Goal: Contribute content: Add original content to the website for others to see

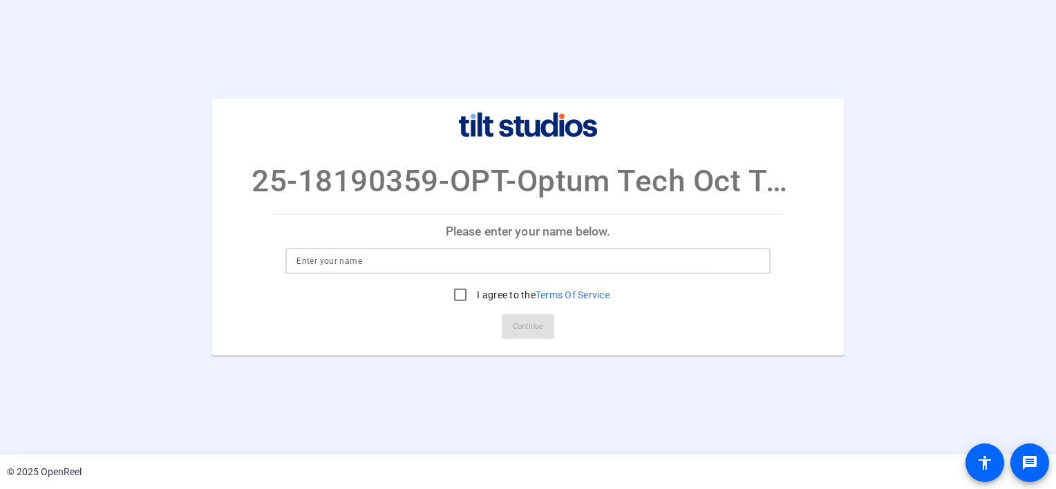
click at [388, 267] on input at bounding box center [527, 261] width 462 height 17
type input "Chandni Nanda"
click at [461, 294] on input "I agree to the Terms Of Service" at bounding box center [460, 295] width 28 height 28
checkbox input "true"
click at [537, 326] on span "Continue" at bounding box center [528, 327] width 30 height 21
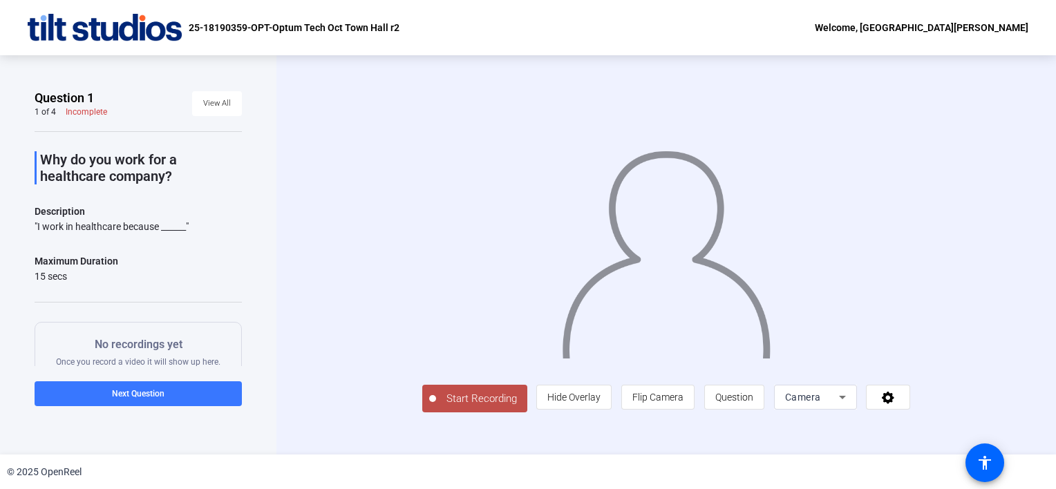
drag, startPoint x: 198, startPoint y: 228, endPoint x: 40, endPoint y: 158, distance: 173.0
click at [40, 158] on div "Why do you work for a healthcare company? Description "I work in healthcare bec…" at bounding box center [138, 310] width 207 height 358
copy div "Why do you work for a healthcare company? Description "I work in healthcare bec…"
click at [495, 397] on span "Start Recording" at bounding box center [481, 399] width 91 height 16
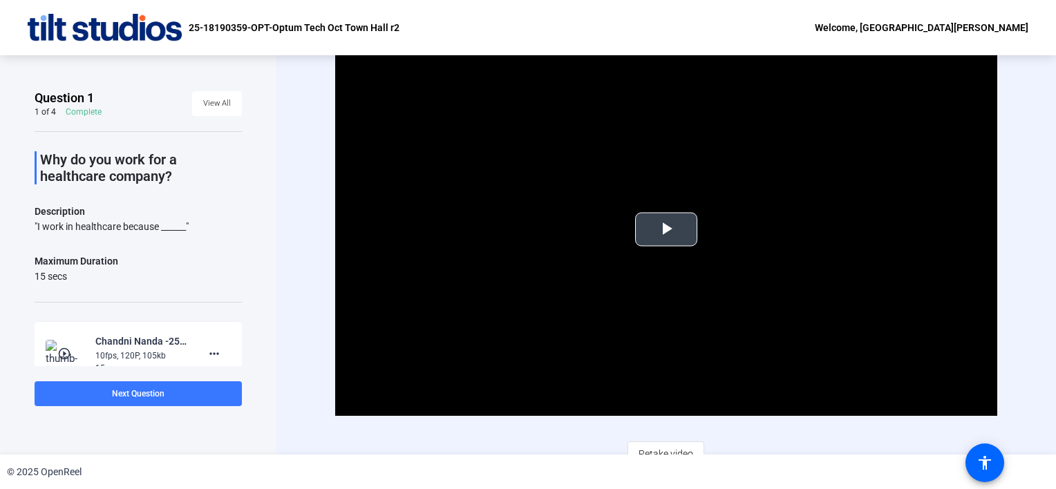
click at [666, 229] on span "Video Player" at bounding box center [666, 229] width 0 height 0
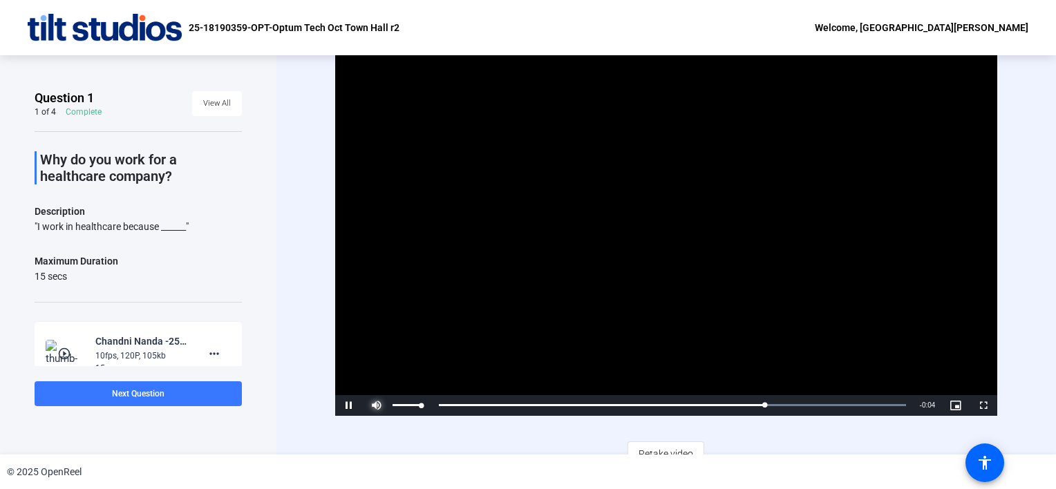
click at [373, 406] on span "Video Player" at bounding box center [377, 406] width 28 height 0
click at [484, 462] on div "© 2025 OpenReel" at bounding box center [528, 472] width 1056 height 35
click at [656, 445] on span "Retake video" at bounding box center [666, 454] width 55 height 26
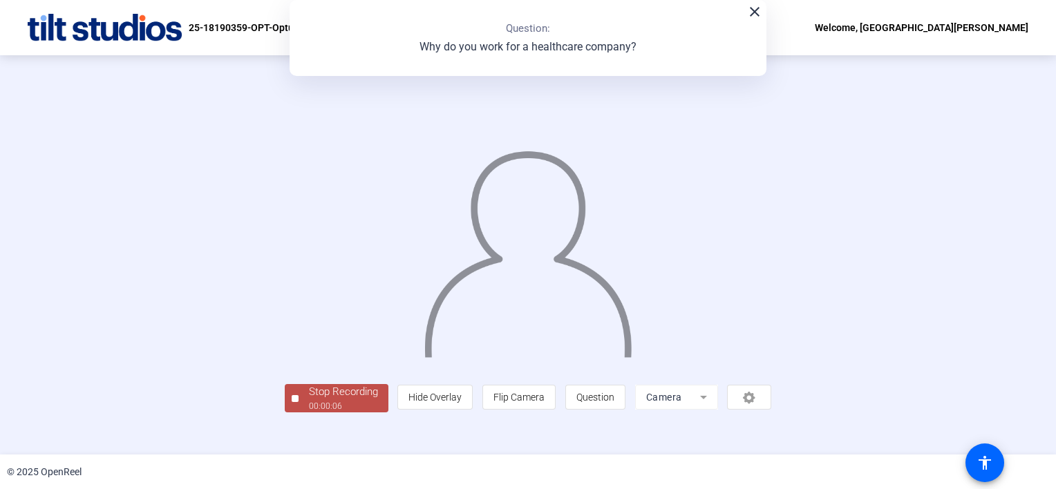
click at [357, 401] on div "00:00:06" at bounding box center [343, 406] width 69 height 12
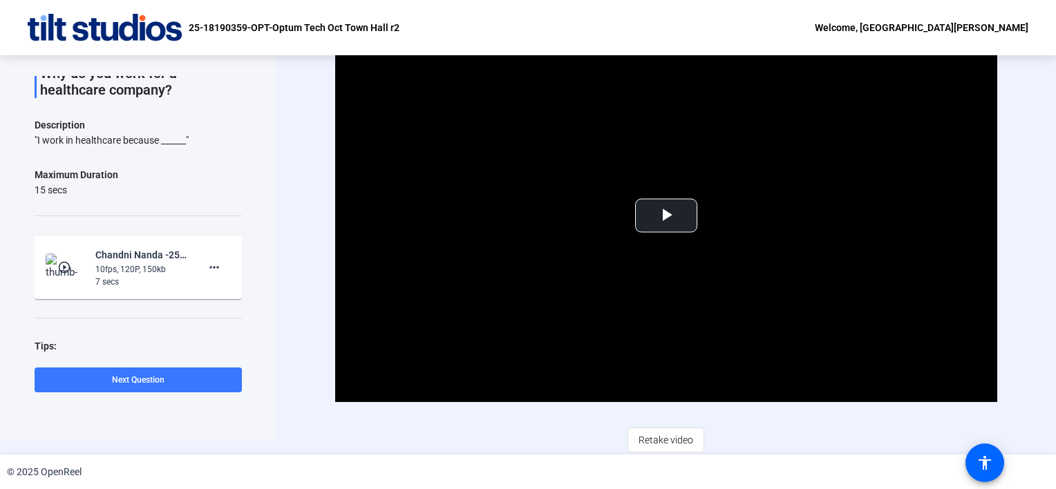
scroll to position [125, 0]
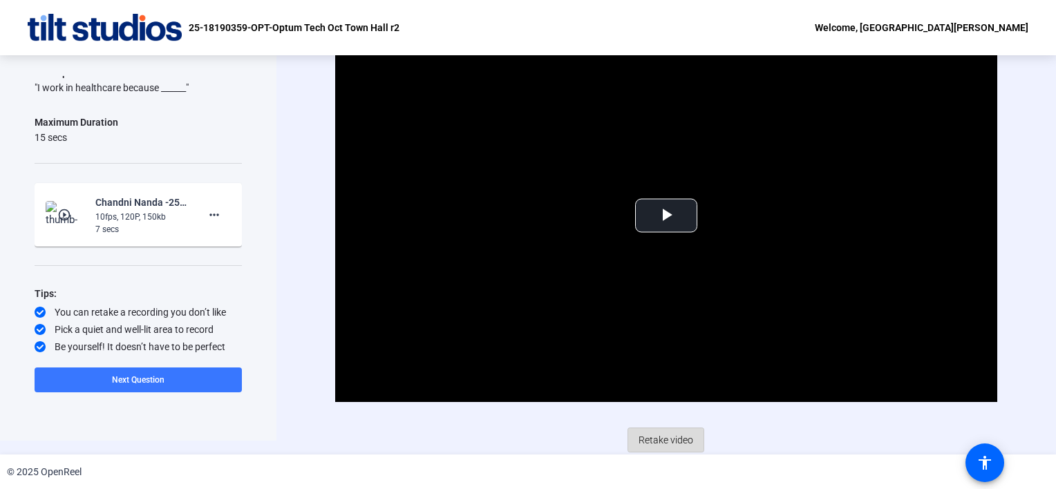
click at [669, 437] on span "Retake video" at bounding box center [666, 440] width 55 height 26
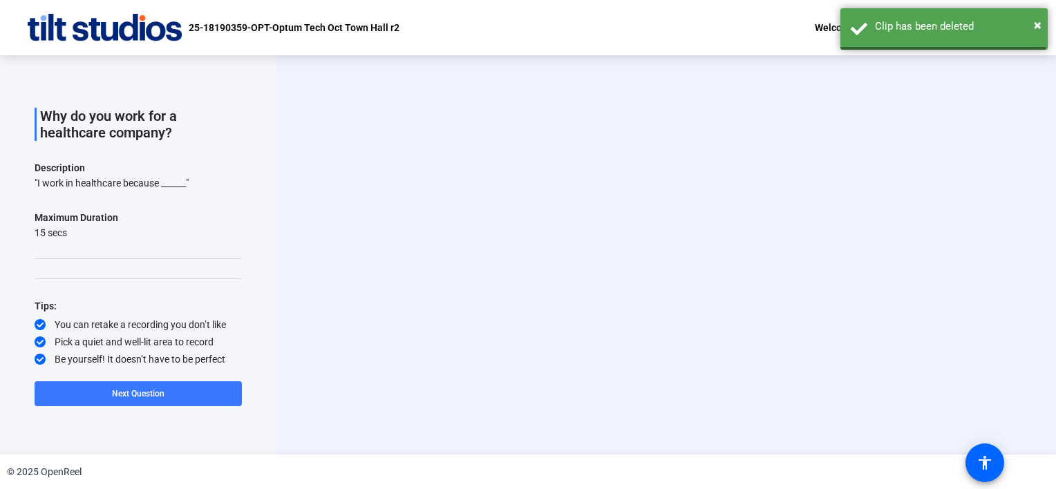
scroll to position [43, 0]
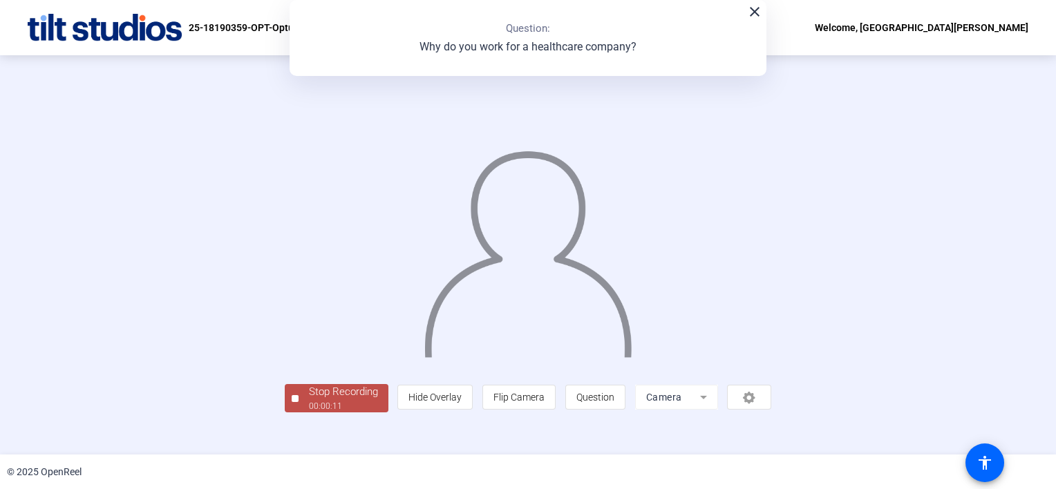
click at [357, 393] on div "Stop Recording" at bounding box center [343, 392] width 69 height 16
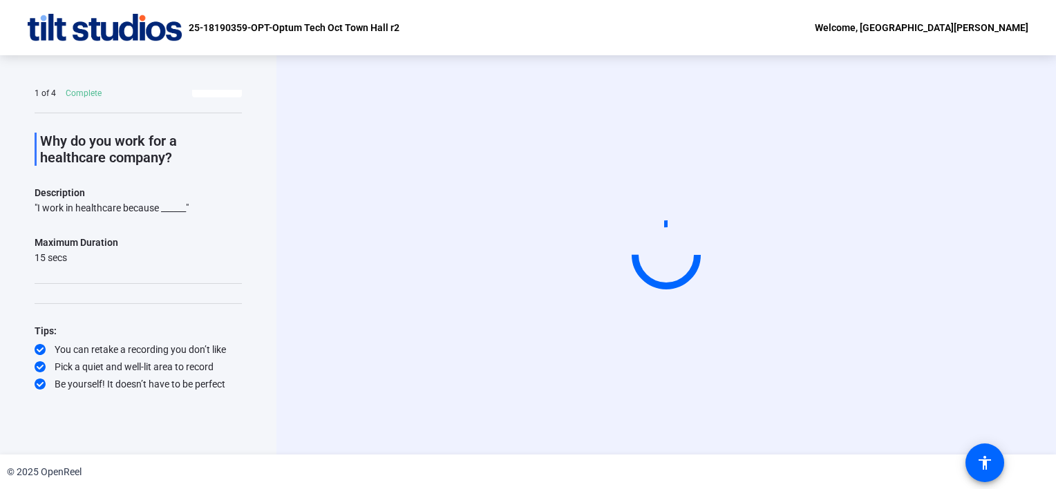
scroll to position [18, 0]
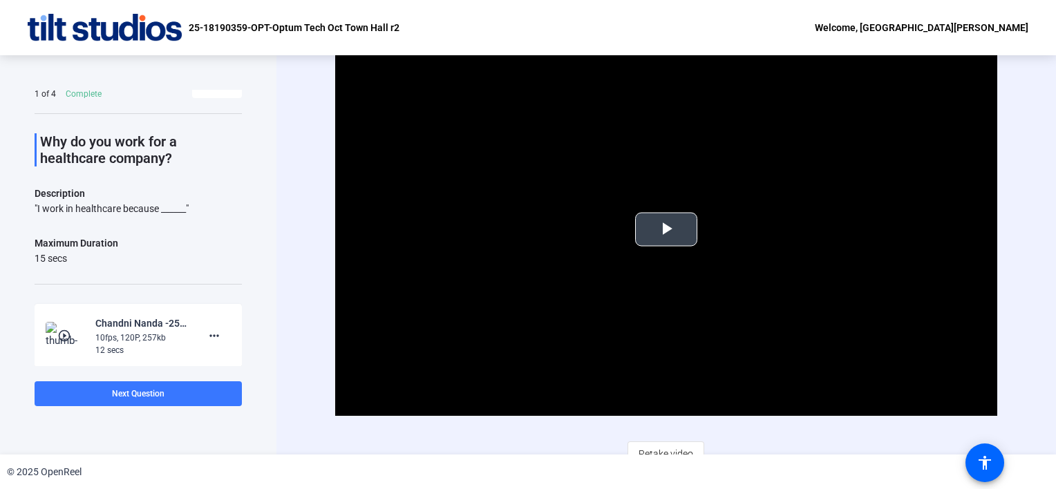
click at [666, 229] on span "Video Player" at bounding box center [666, 229] width 0 height 0
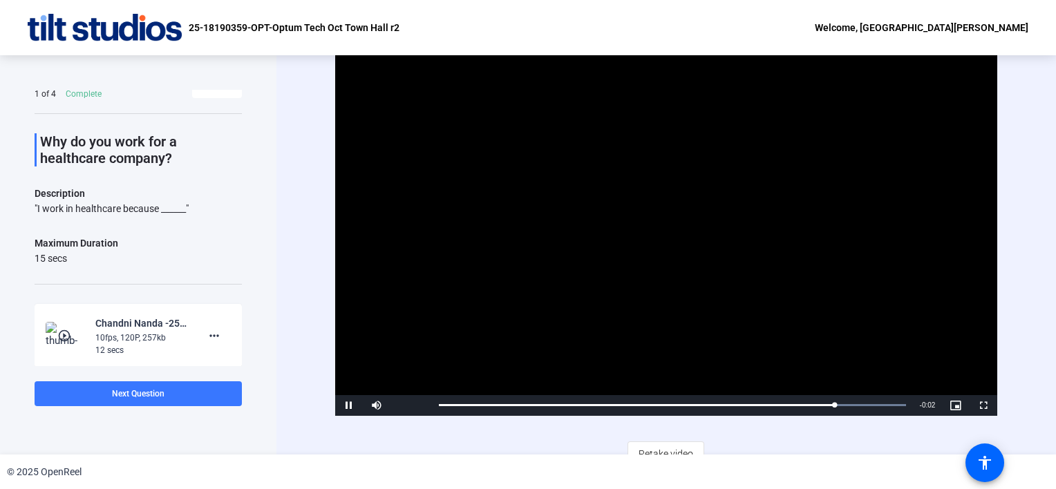
scroll to position [14, 0]
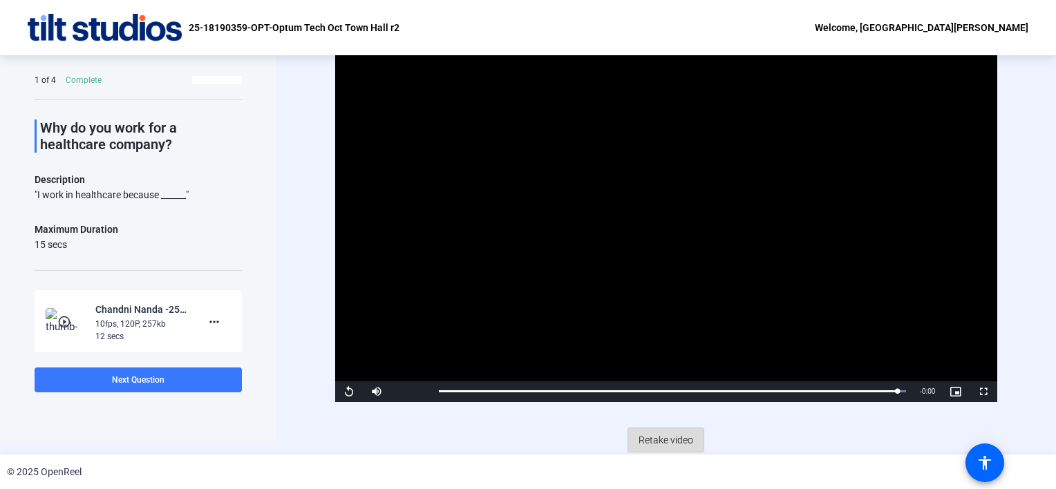
click at [648, 437] on span "Retake video" at bounding box center [666, 440] width 55 height 26
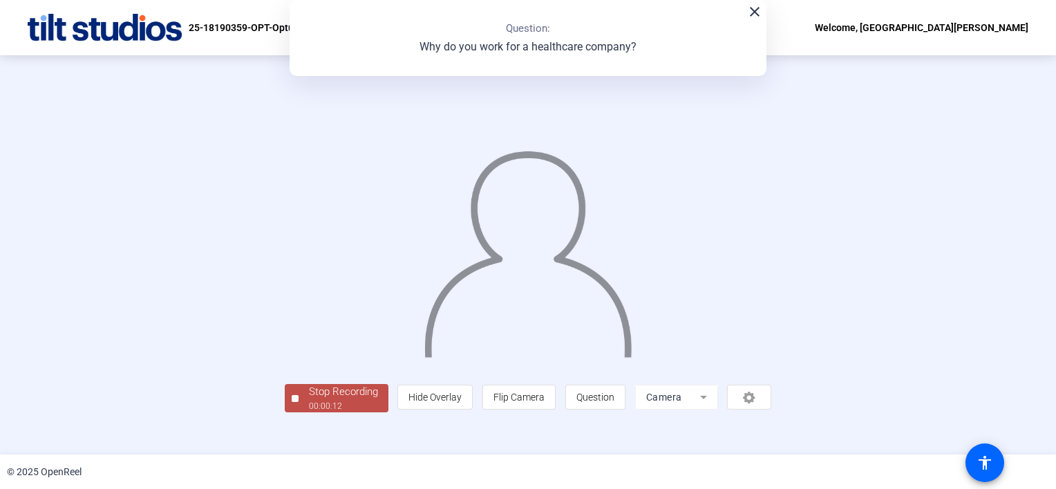
click at [343, 384] on div "Stop Recording" at bounding box center [343, 392] width 69 height 16
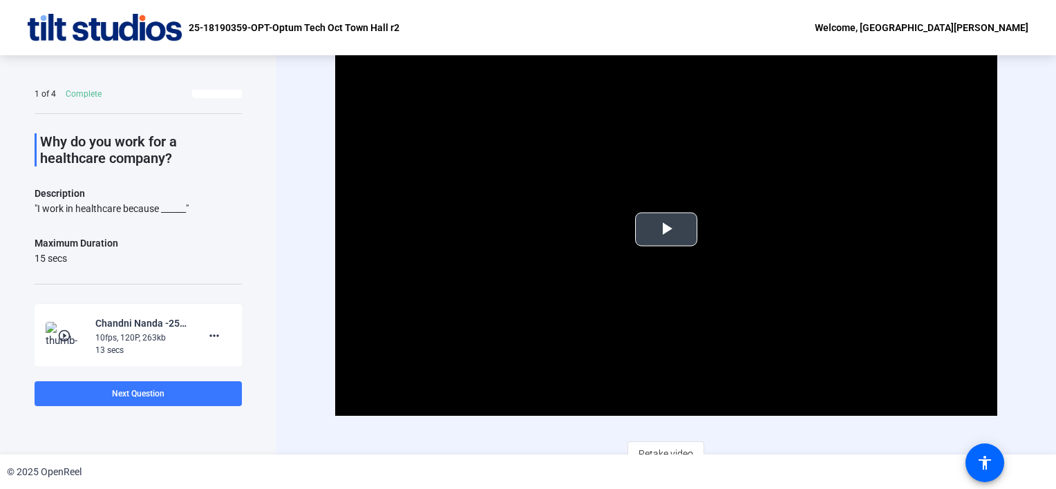
click at [666, 229] on span "Video Player" at bounding box center [666, 229] width 0 height 0
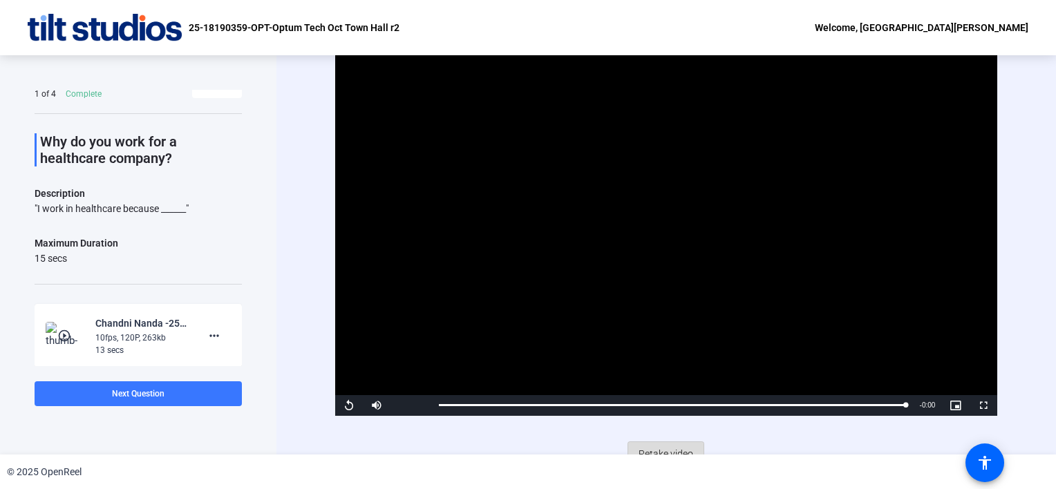
click at [644, 450] on span "Retake video" at bounding box center [666, 454] width 55 height 26
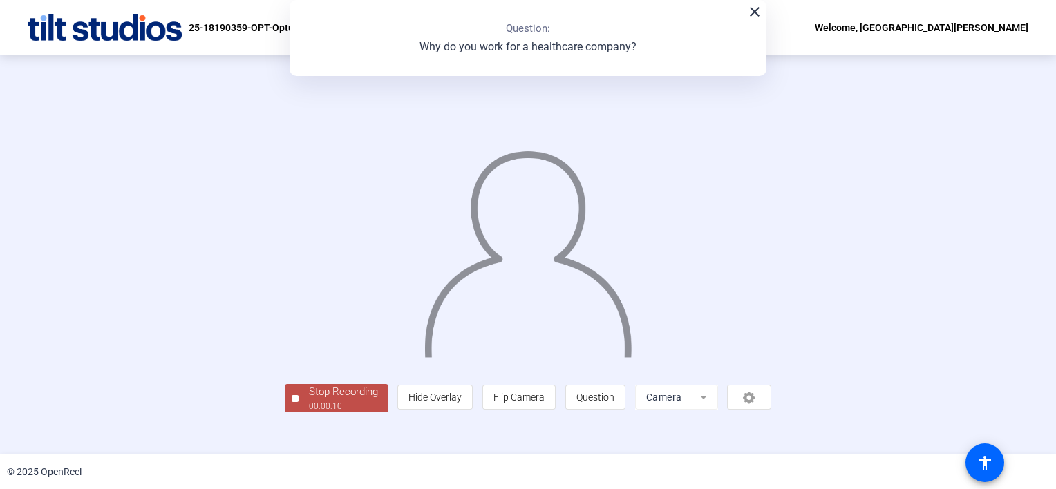
click at [361, 384] on div "Stop Recording" at bounding box center [343, 392] width 69 height 16
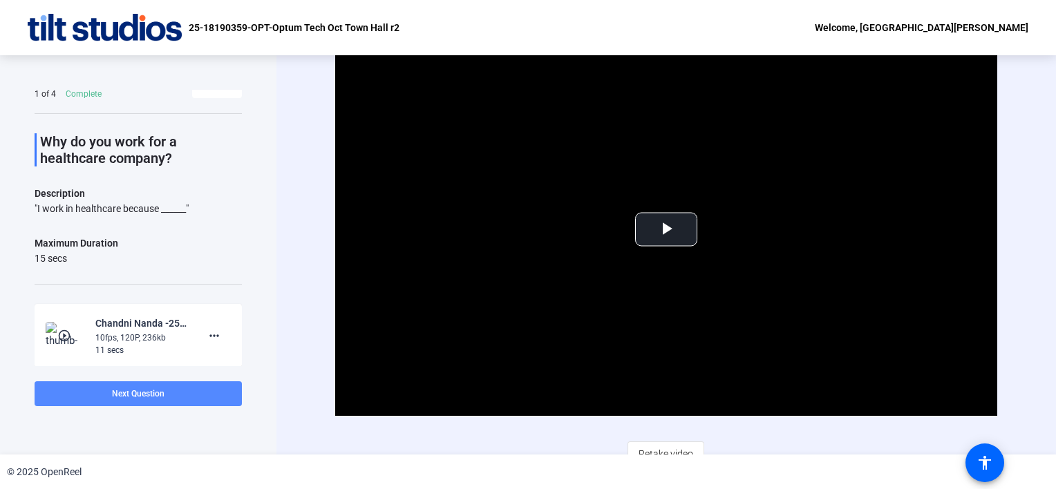
click at [209, 397] on span at bounding box center [138, 393] width 207 height 33
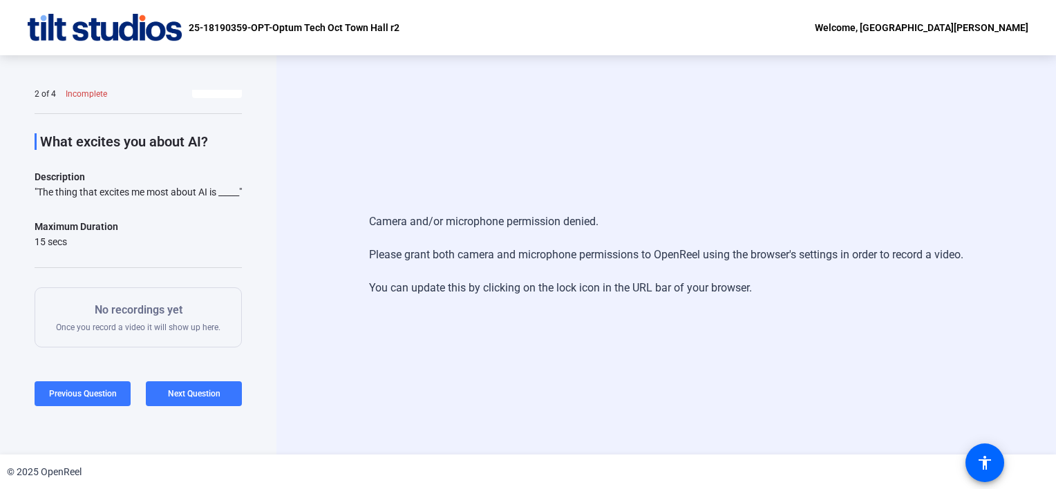
drag, startPoint x: 91, startPoint y: 209, endPoint x: 17, endPoint y: 135, distance: 104.1
click at [17, 135] on div "Question 2 2 of 4 Incomplete View All What excites you about AI? Description "T…" at bounding box center [138, 254] width 276 height 399
copy div "What excites you about AI? Description "The thing that excites me most about AI…"
click at [492, 111] on div "Camera and/or microphone permission denied. Please grant both camera and microp…" at bounding box center [666, 254] width 780 height 399
click at [405, 97] on div "Camera and/or microphone permission denied. Please grant both camera and microp…" at bounding box center [666, 254] width 780 height 399
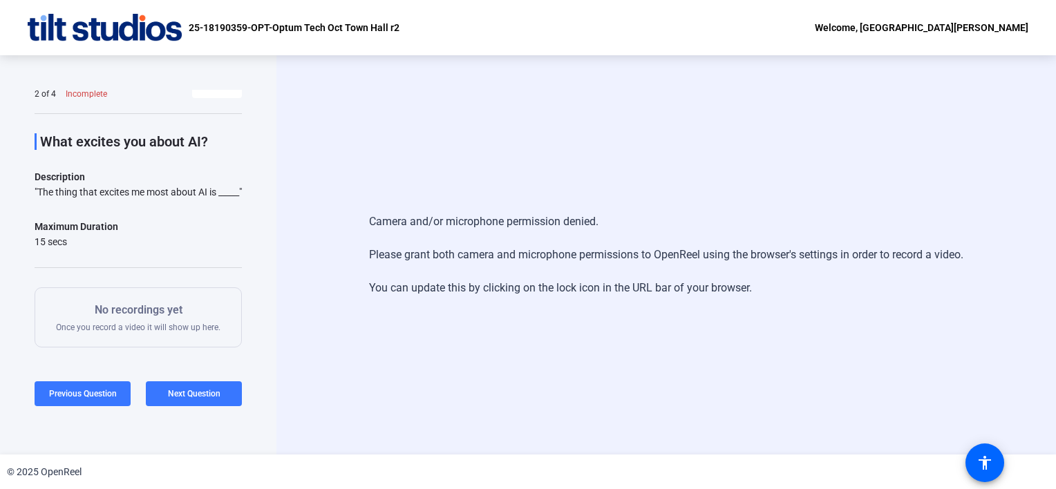
click at [549, 124] on div "Camera and/or microphone permission denied. Please grant both camera and microp…" at bounding box center [666, 254] width 780 height 399
click at [126, 319] on p "No recordings yet" at bounding box center [138, 310] width 164 height 17
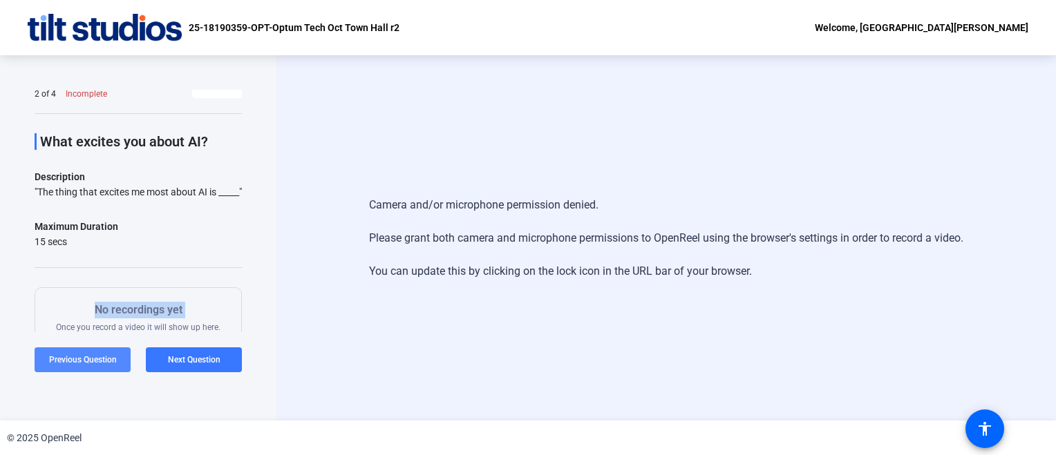
click at [58, 356] on span "Previous Question" at bounding box center [83, 360] width 68 height 10
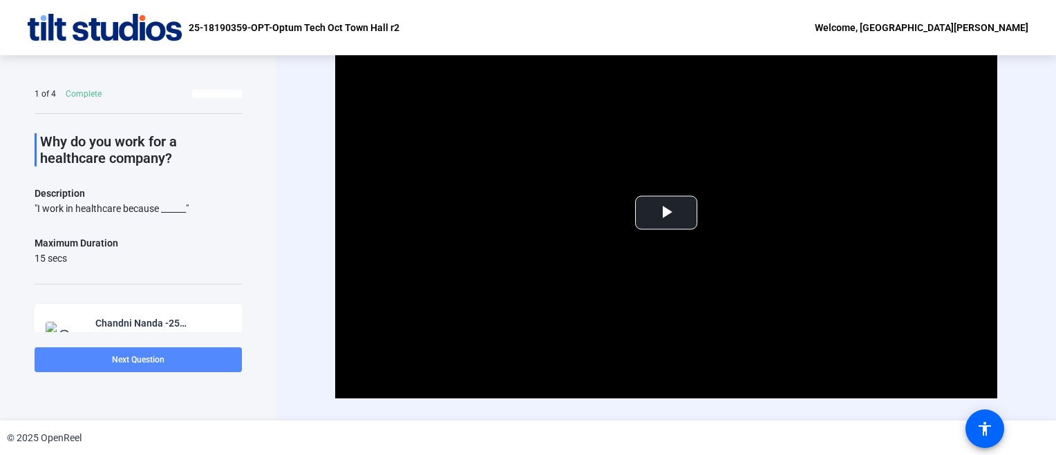
click at [170, 361] on span at bounding box center [138, 359] width 207 height 33
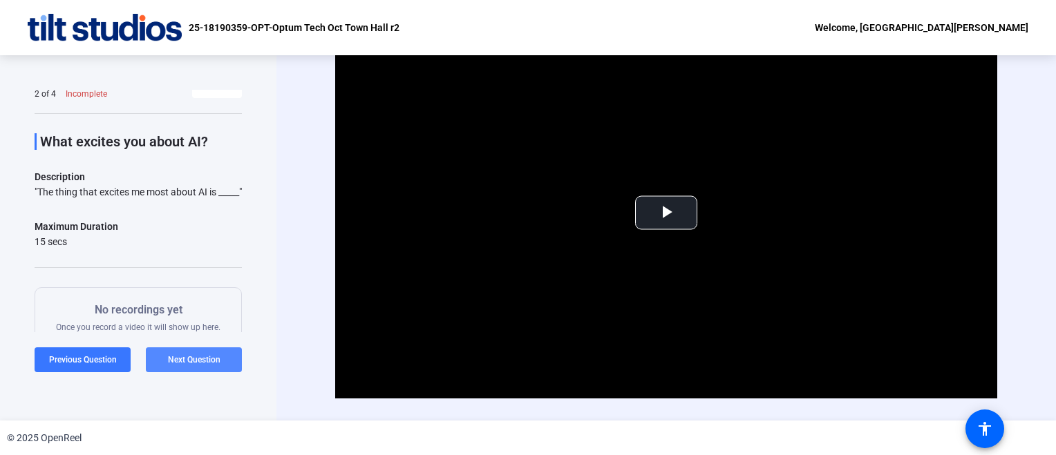
click at [166, 355] on span at bounding box center [194, 359] width 96 height 33
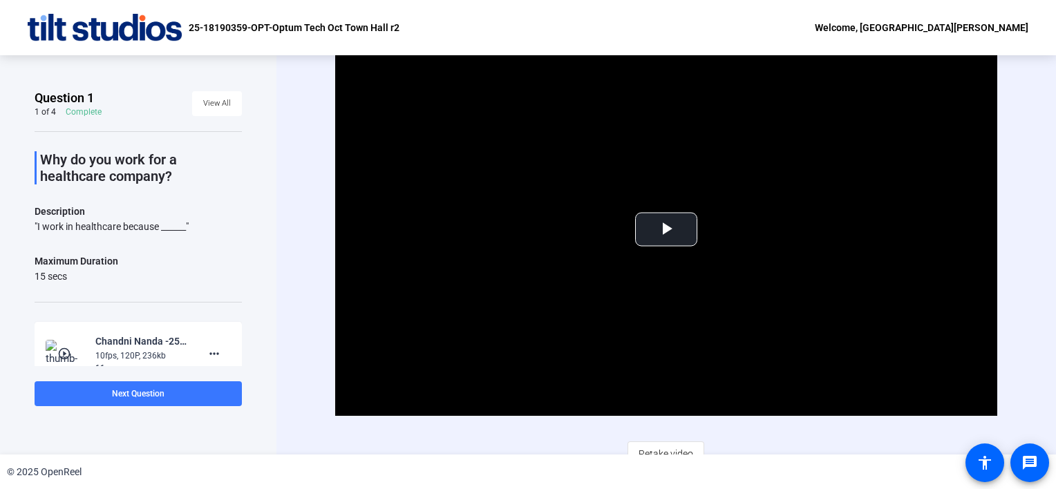
click at [223, 396] on span at bounding box center [138, 393] width 207 height 33
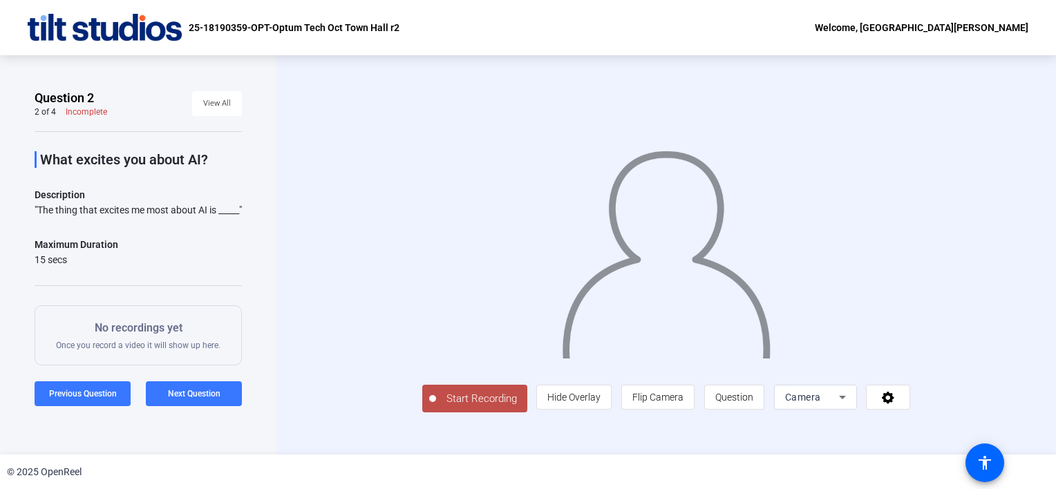
click at [499, 391] on span "Start Recording" at bounding box center [481, 399] width 91 height 16
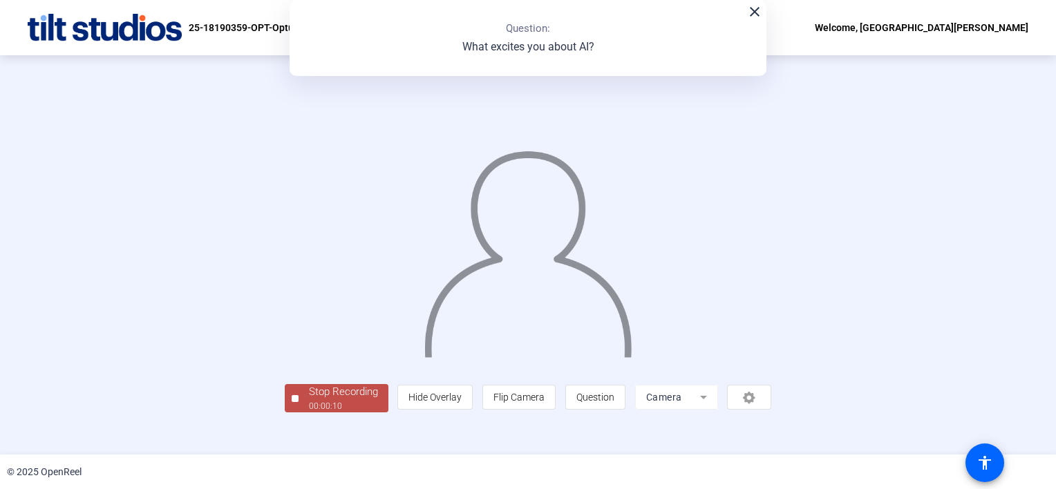
click at [339, 394] on div "Stop Recording" at bounding box center [343, 392] width 69 height 16
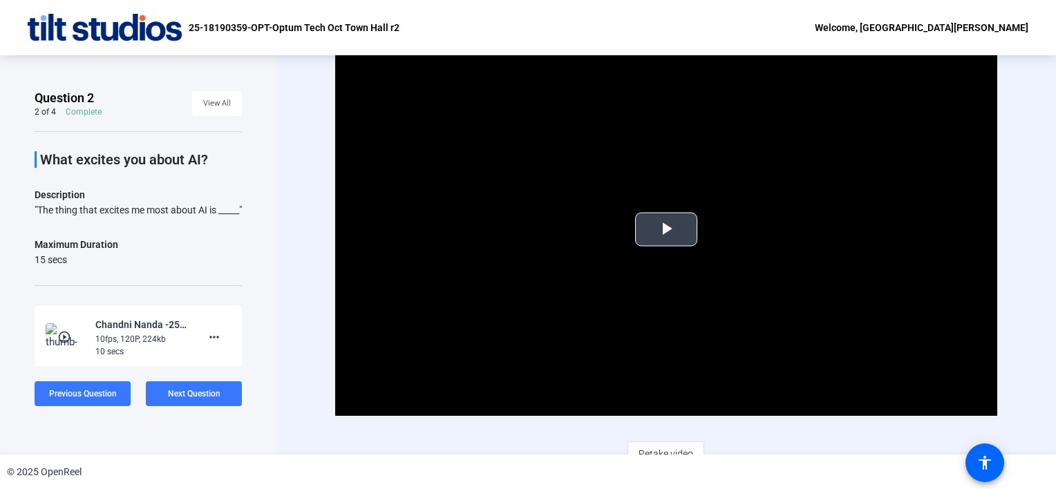
click at [666, 229] on span "Video Player" at bounding box center [666, 229] width 0 height 0
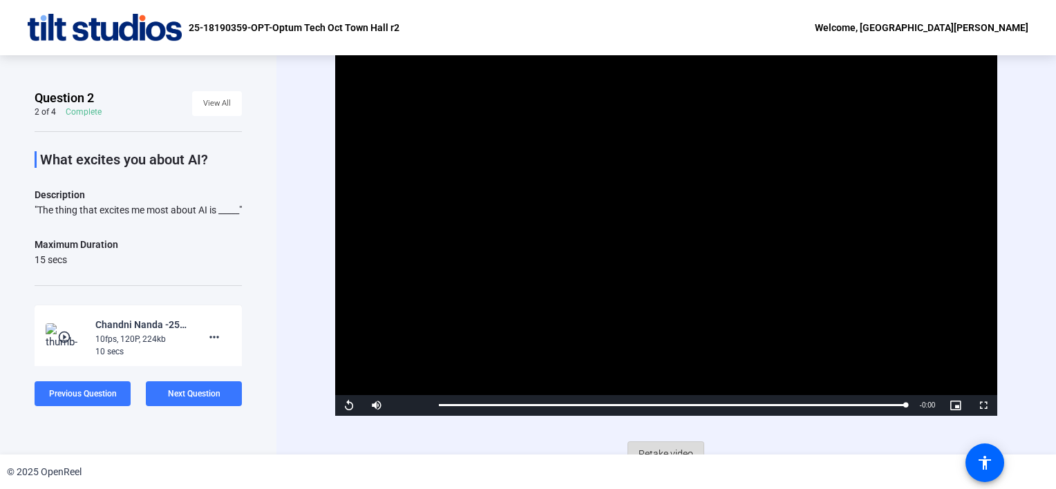
click at [649, 446] on span "Retake video" at bounding box center [666, 454] width 55 height 26
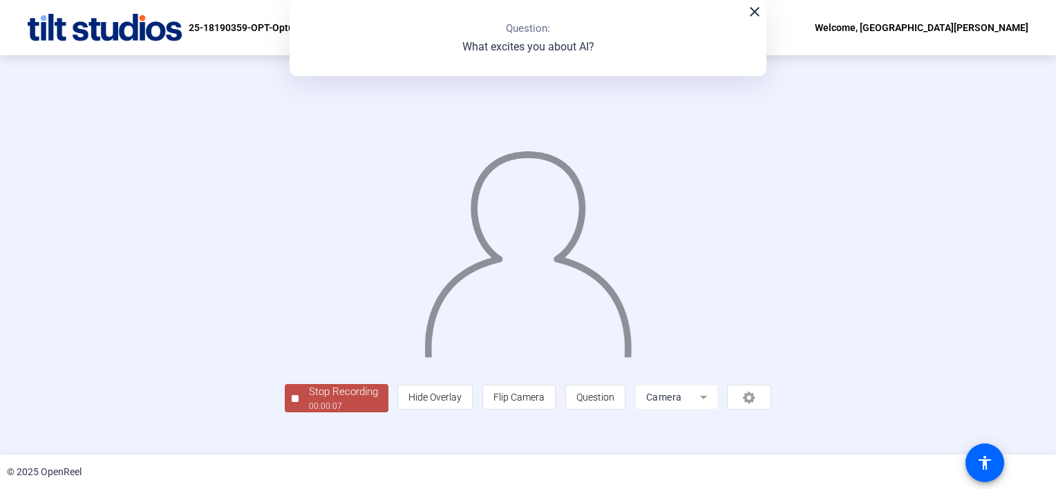
click at [362, 398] on div "Stop Recording" at bounding box center [343, 392] width 69 height 16
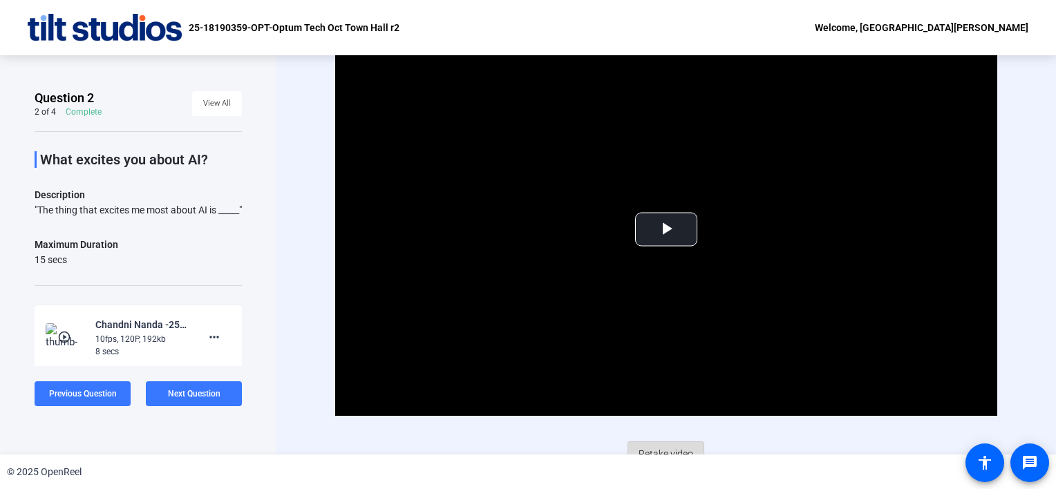
click at [663, 447] on span "Retake video" at bounding box center [666, 454] width 55 height 26
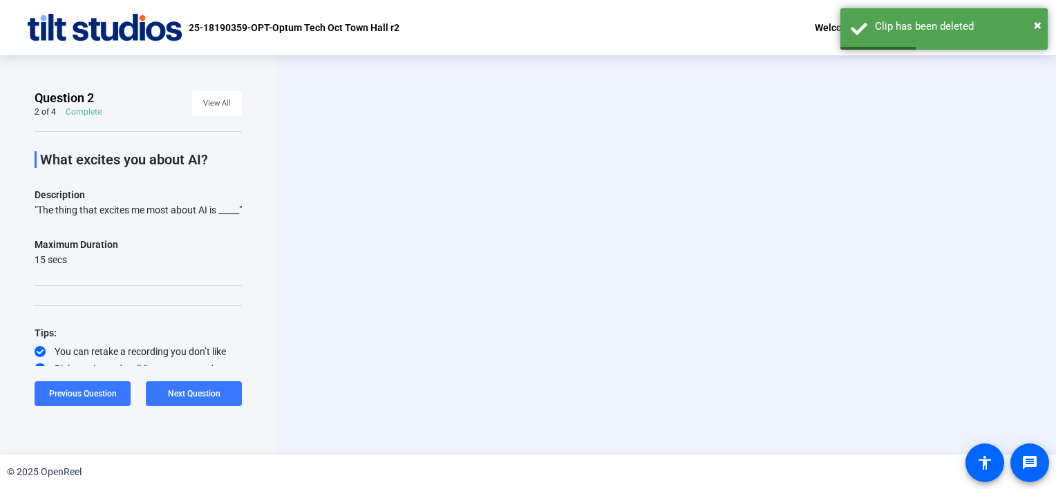
click at [663, 447] on div "Start Recording person Hide Overlay flip Flip Camera question_mark Question Cam…" at bounding box center [666, 254] width 780 height 399
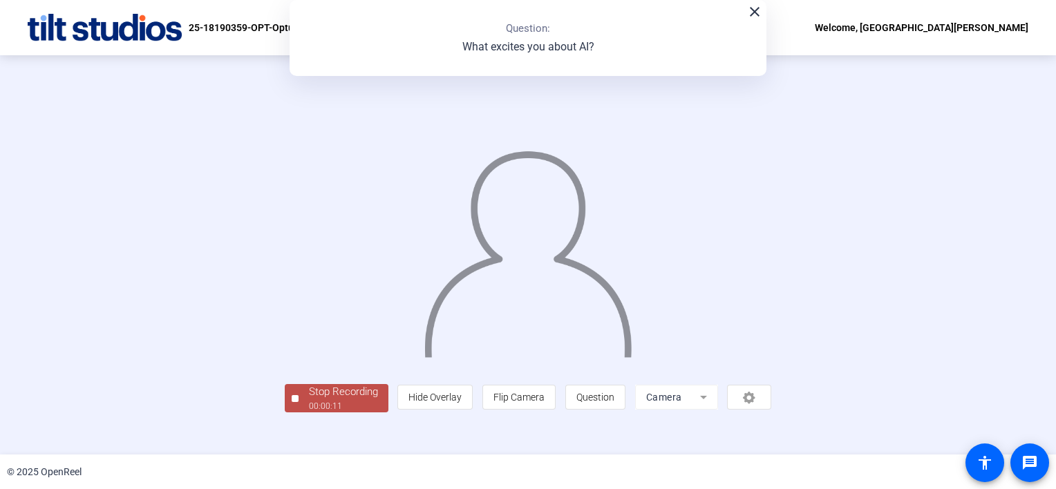
click at [365, 409] on div "00:00:11" at bounding box center [343, 406] width 69 height 12
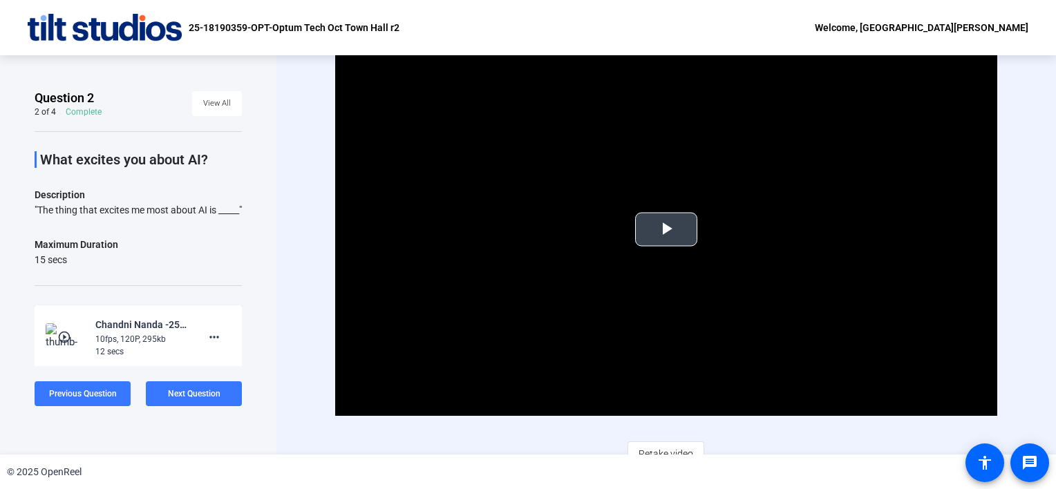
click at [666, 229] on span "Video Player" at bounding box center [666, 229] width 0 height 0
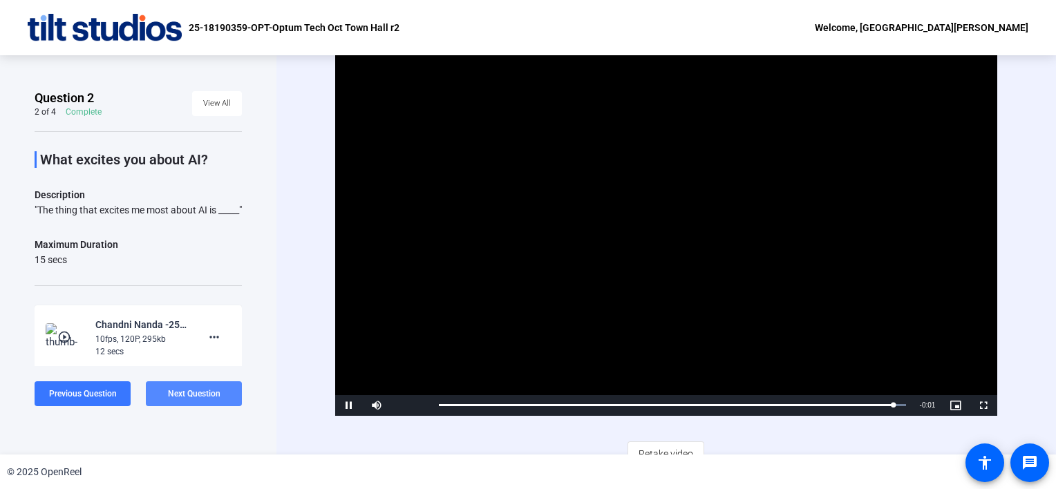
click at [207, 394] on span "Next Question" at bounding box center [194, 394] width 53 height 10
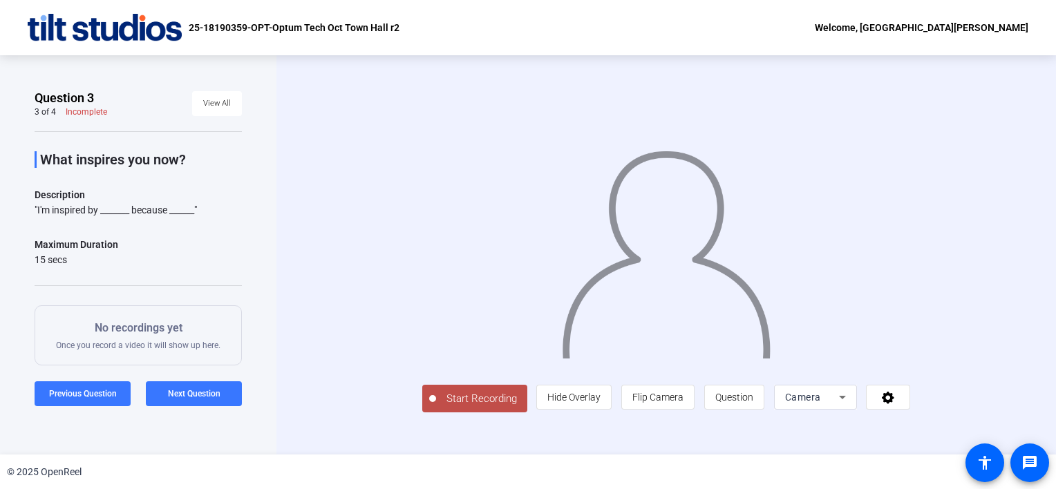
drag, startPoint x: 209, startPoint y: 211, endPoint x: 41, endPoint y: 160, distance: 174.9
click at [41, 160] on div "What inspires you now? Description "I'm inspired by _______ because ______" Max…" at bounding box center [138, 301] width 207 height 341
copy div "What inspires you now? Description "I'm inspired by _______ because ______""
click at [473, 390] on button "Start Recording" at bounding box center [474, 399] width 105 height 28
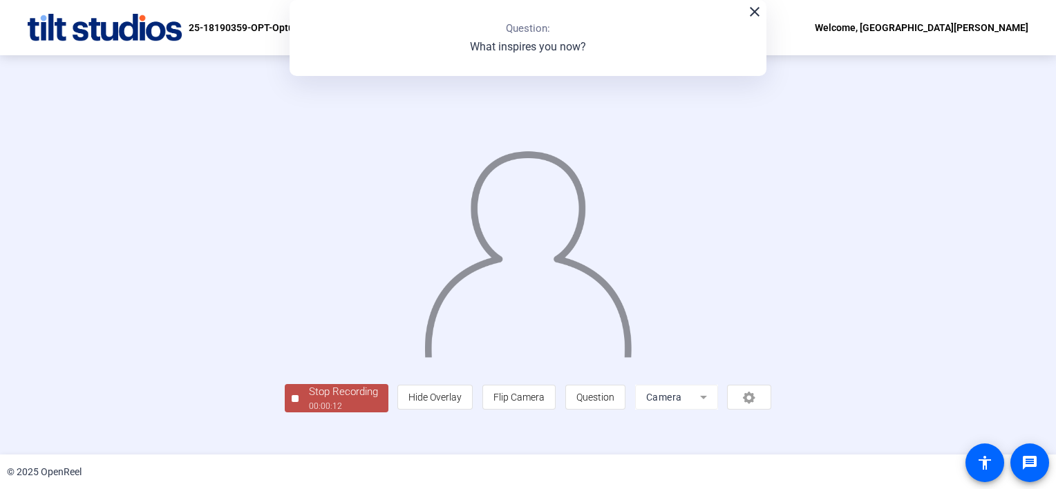
click at [350, 390] on div "Stop Recording" at bounding box center [343, 392] width 69 height 16
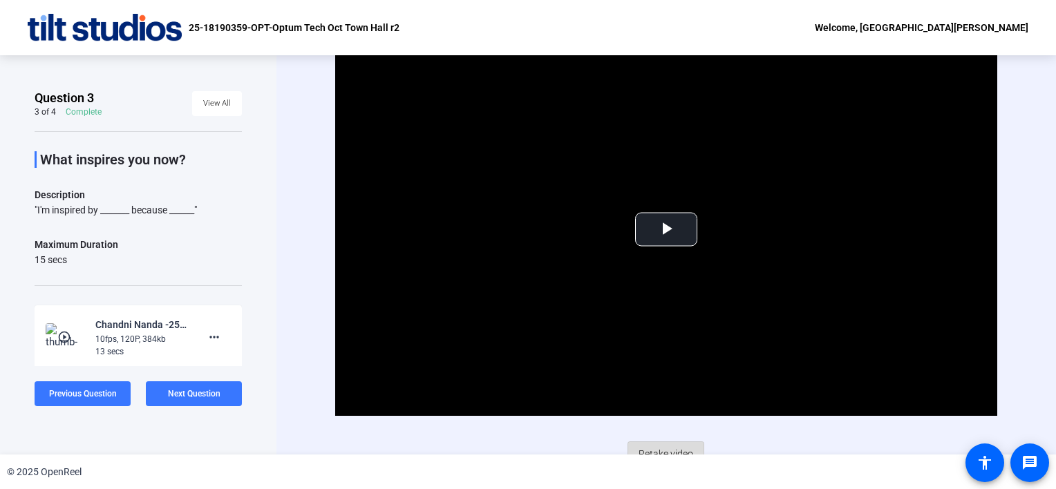
click at [672, 448] on span "Retake video" at bounding box center [666, 454] width 55 height 26
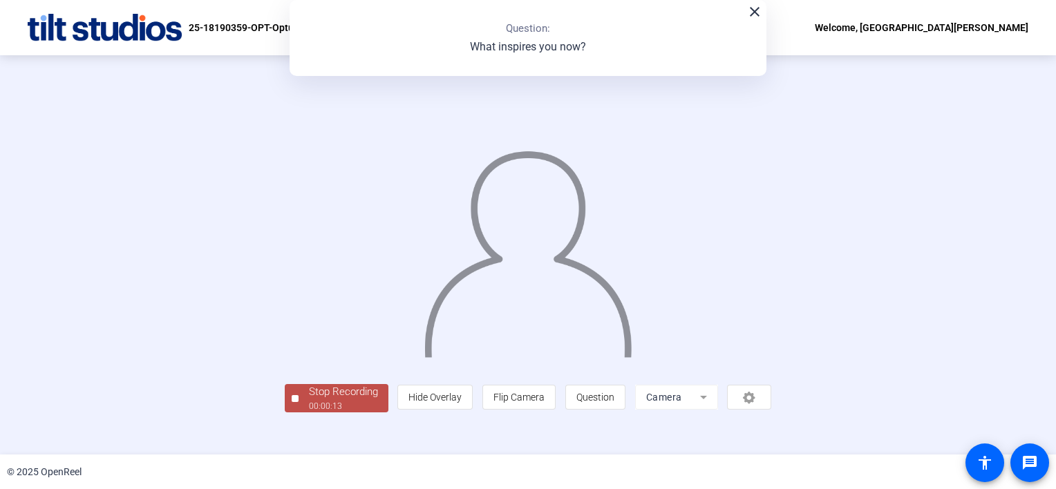
click at [344, 390] on div "Stop Recording" at bounding box center [343, 392] width 69 height 16
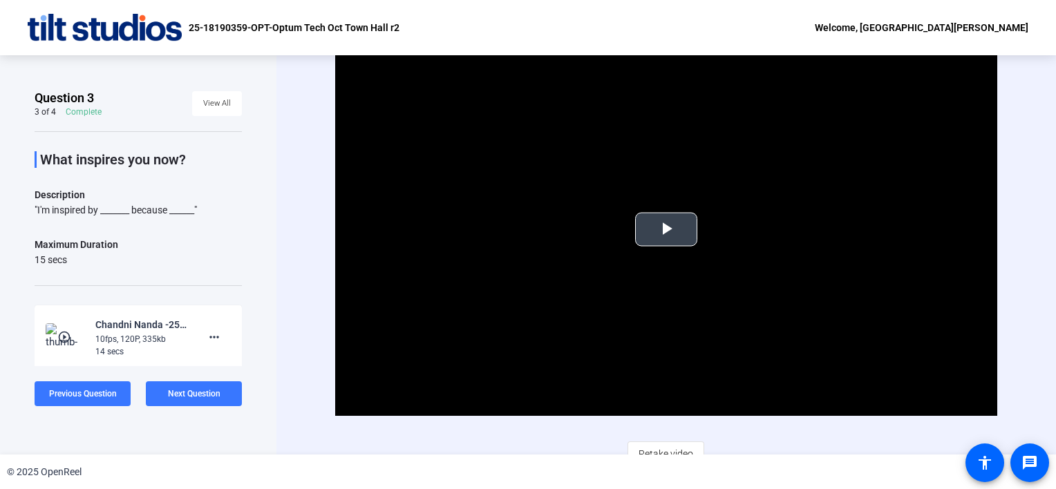
click at [666, 229] on span "Video Player" at bounding box center [666, 229] width 0 height 0
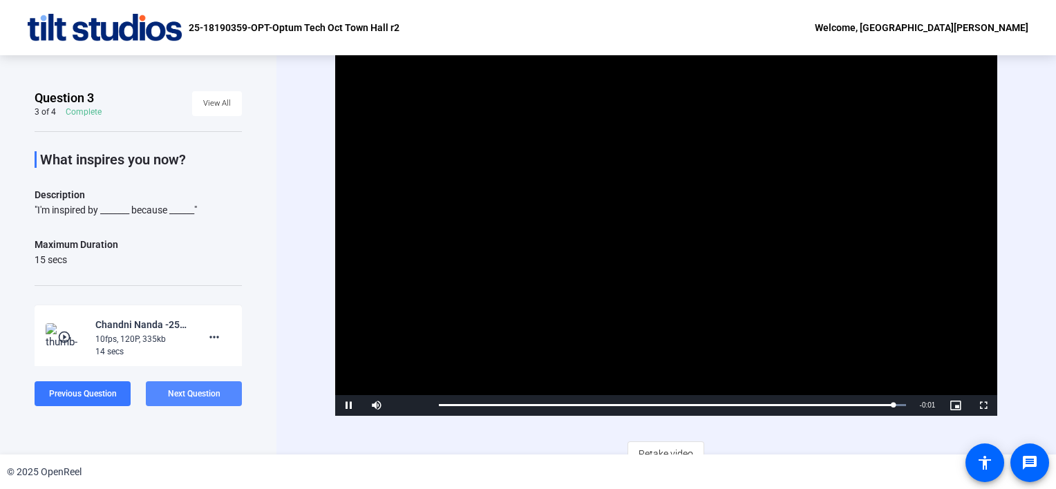
click at [200, 393] on span "Next Question" at bounding box center [194, 394] width 53 height 10
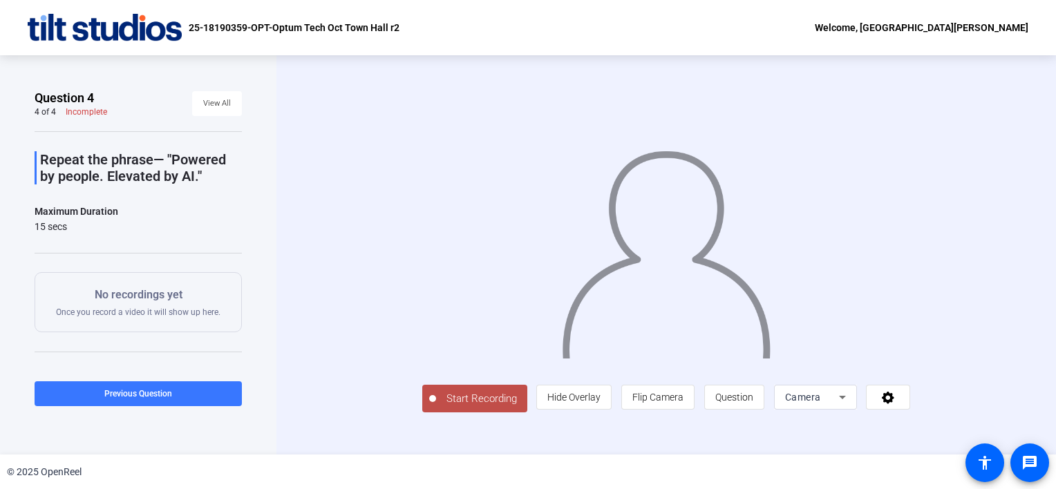
click at [494, 394] on span "Start Recording" at bounding box center [481, 399] width 91 height 16
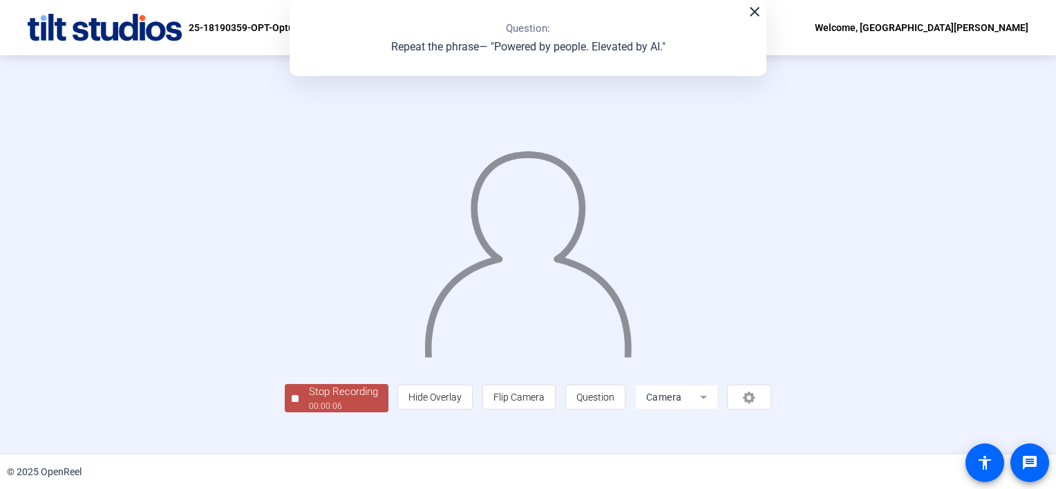
click at [351, 400] on div "00:00:06" at bounding box center [343, 406] width 69 height 12
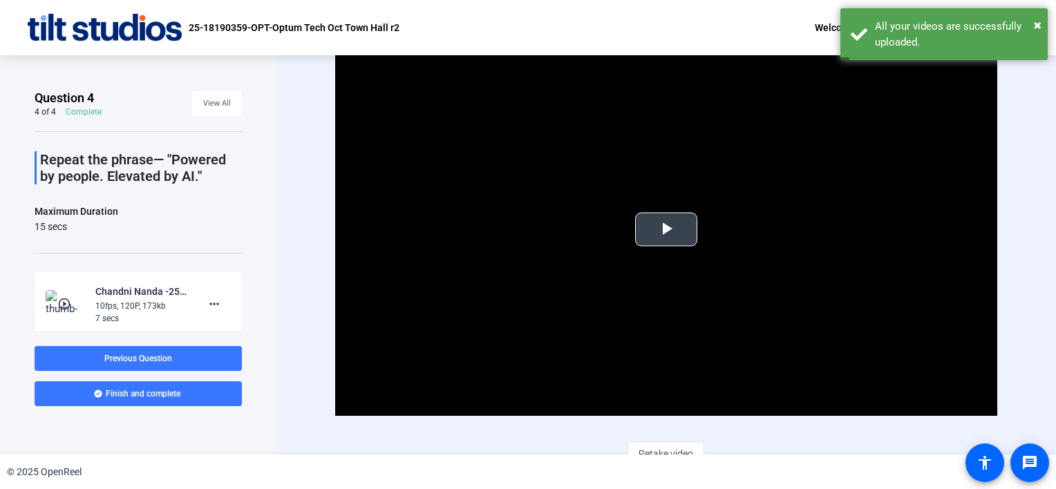
click at [666, 229] on span "Video Player" at bounding box center [666, 229] width 0 height 0
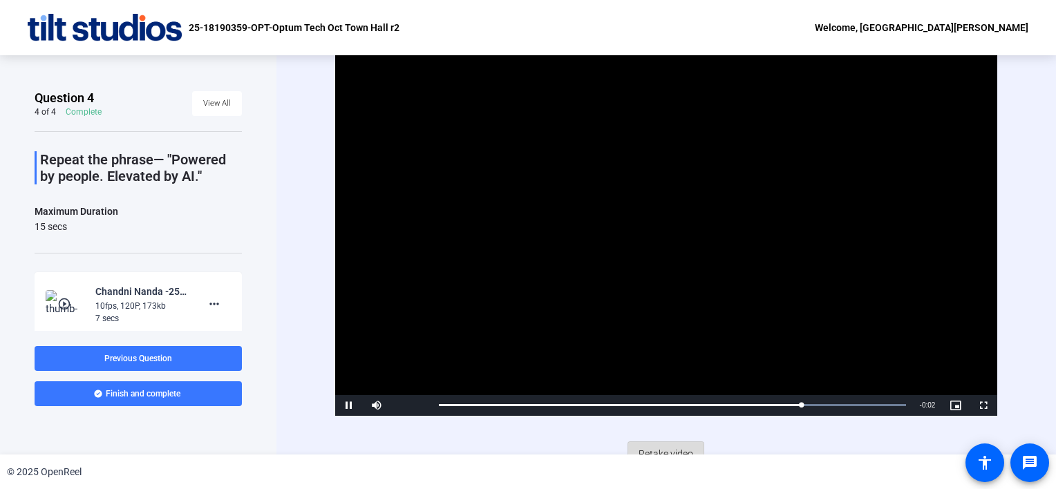
click at [657, 448] on span "Retake video" at bounding box center [666, 454] width 55 height 26
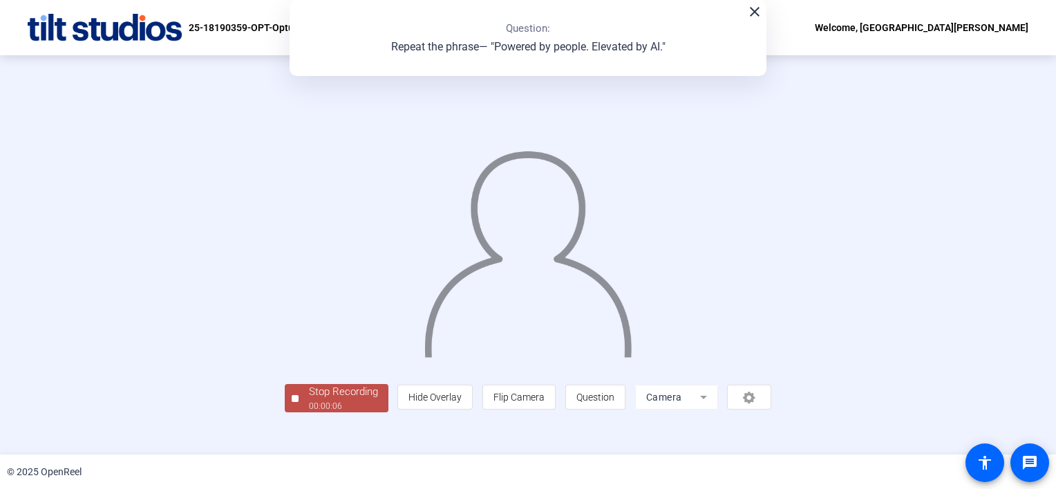
click at [355, 404] on div "00:00:06" at bounding box center [343, 406] width 69 height 12
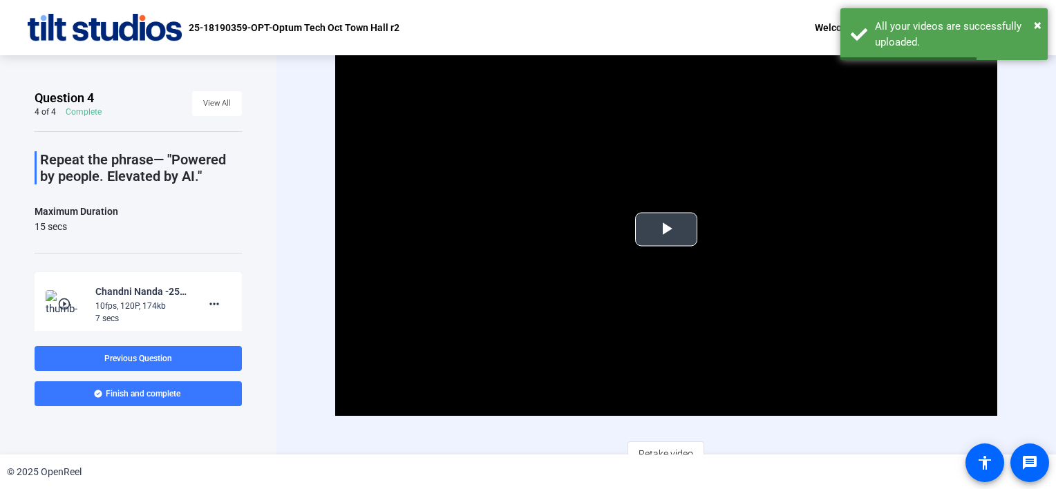
click at [666, 229] on span "Video Player" at bounding box center [666, 229] width 0 height 0
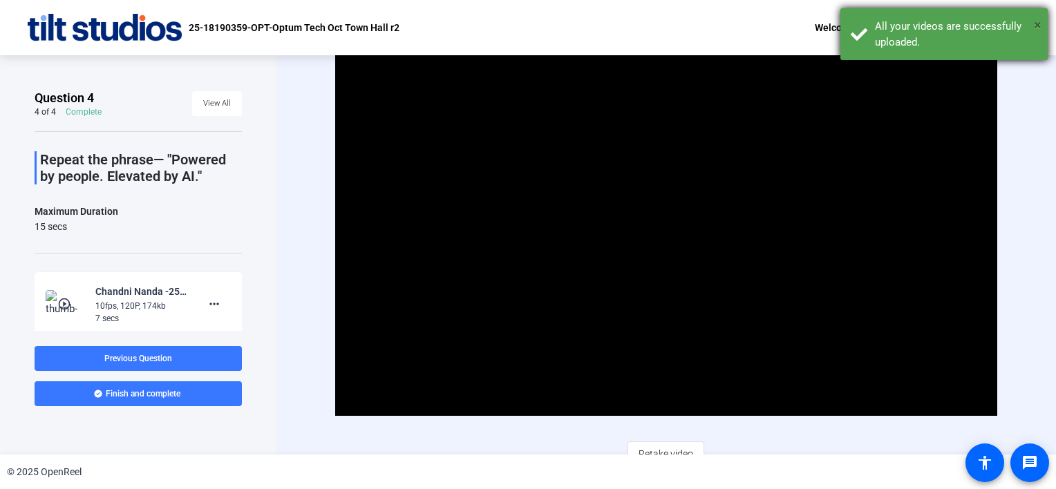
click at [1037, 23] on span "×" at bounding box center [1038, 25] width 8 height 17
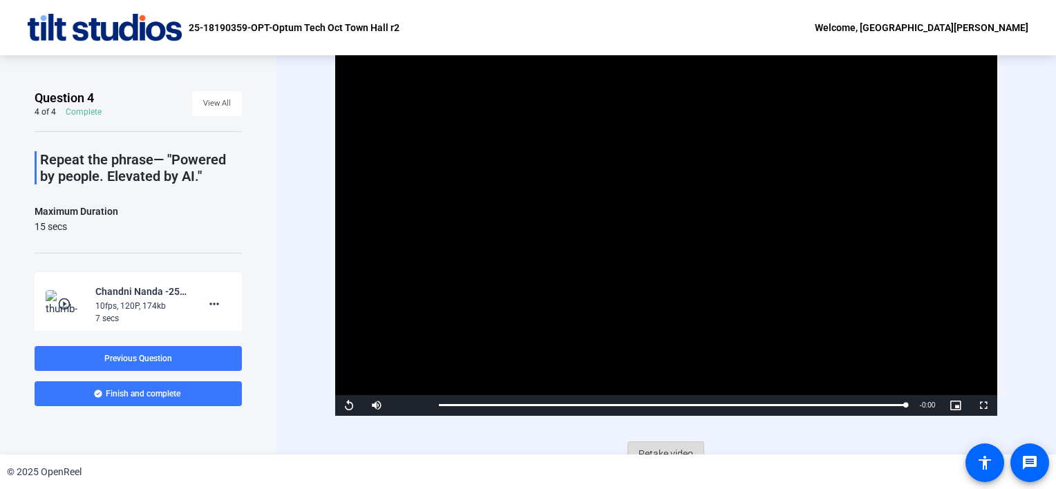
click at [658, 448] on span "Retake video" at bounding box center [666, 454] width 55 height 26
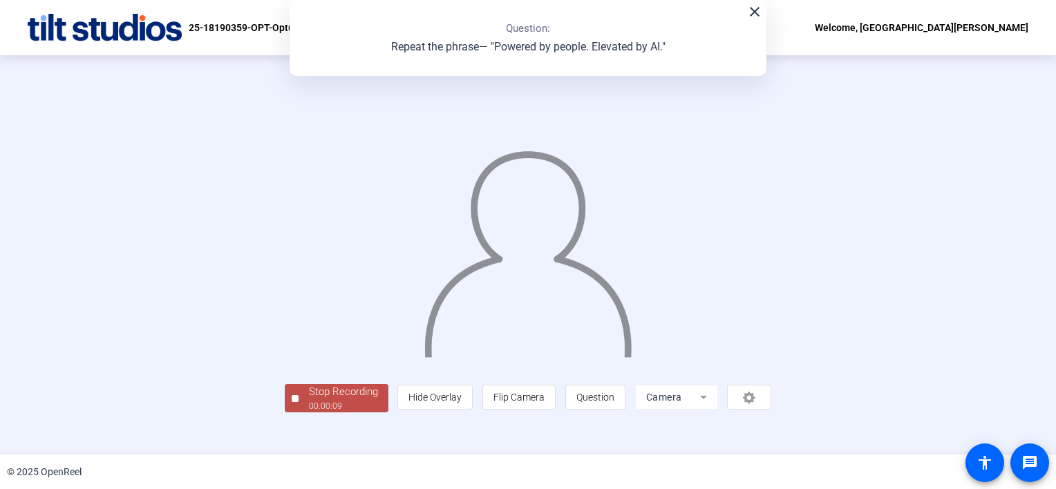
click at [328, 396] on div "Stop Recording" at bounding box center [343, 392] width 69 height 16
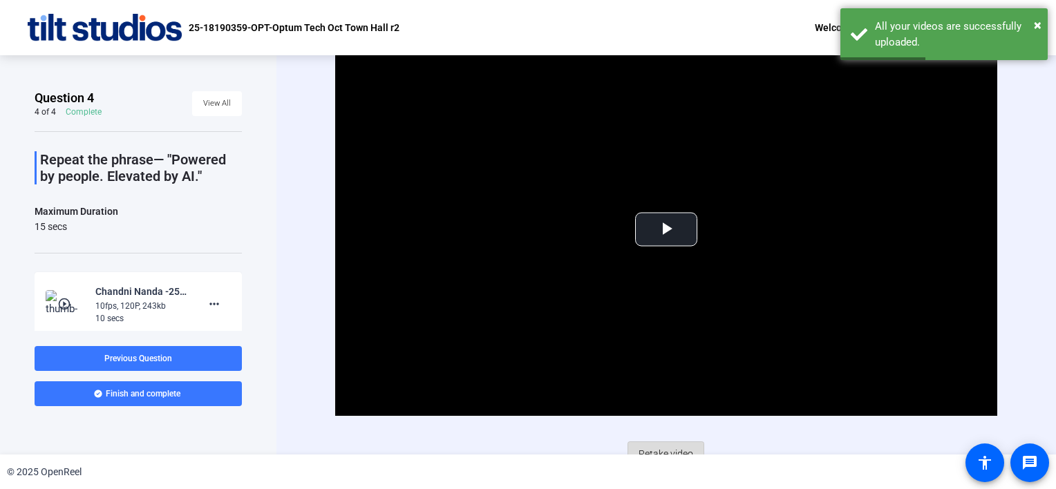
click at [658, 449] on span "Retake video" at bounding box center [666, 454] width 55 height 26
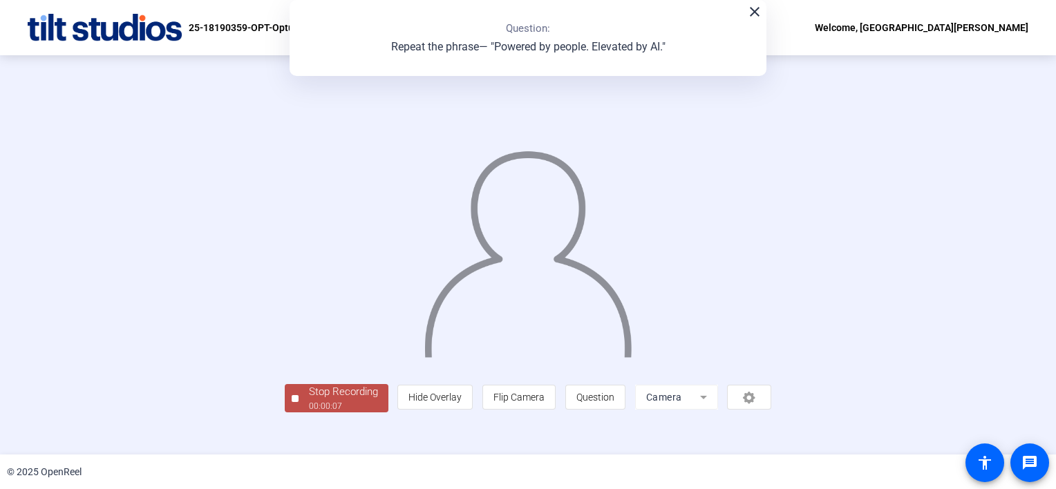
click at [340, 406] on div "00:00:07" at bounding box center [343, 406] width 69 height 12
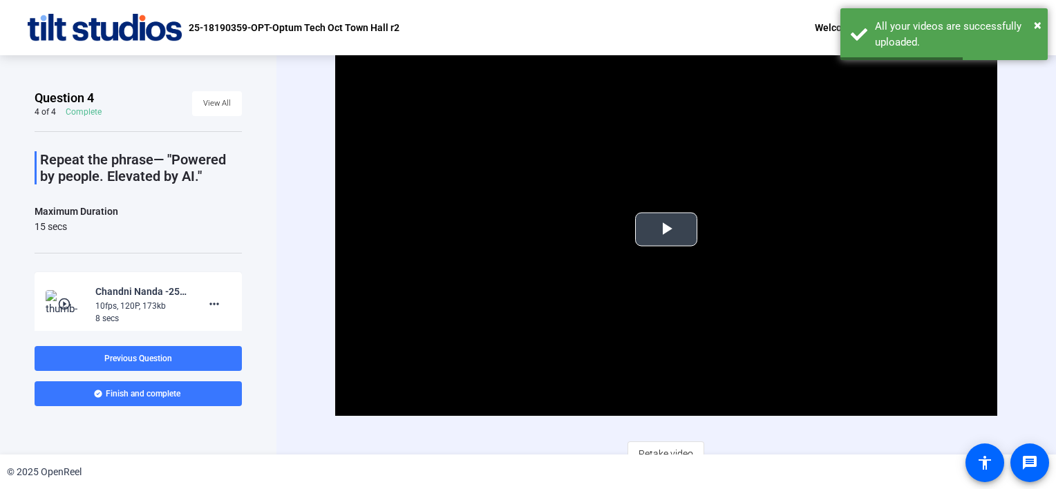
click at [666, 229] on span "Video Player" at bounding box center [666, 229] width 0 height 0
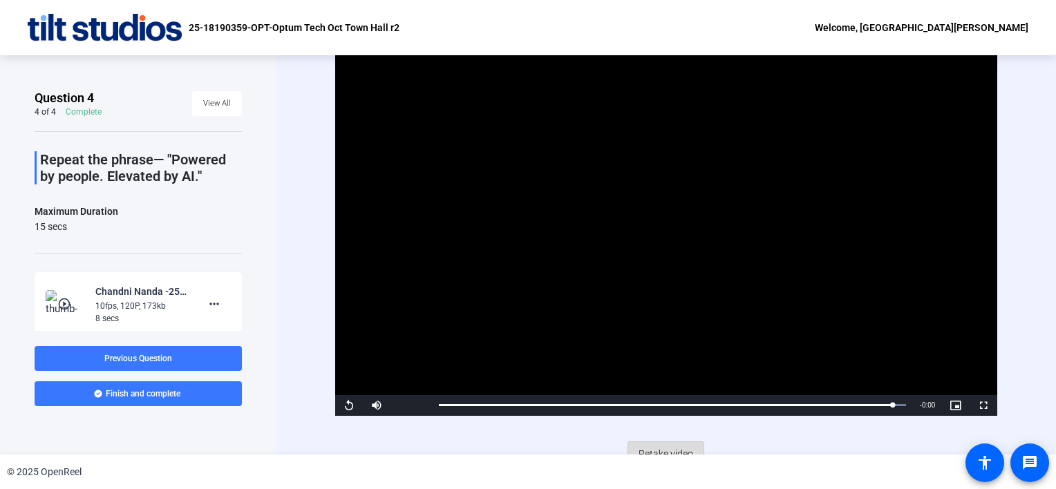
click at [664, 446] on span "Retake video" at bounding box center [666, 454] width 55 height 26
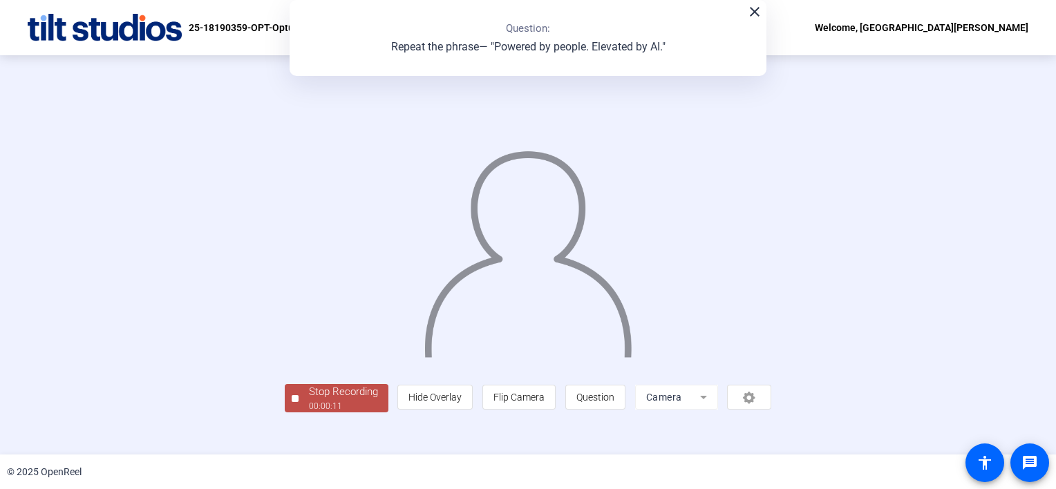
click at [352, 402] on div "00:00:11" at bounding box center [343, 406] width 69 height 12
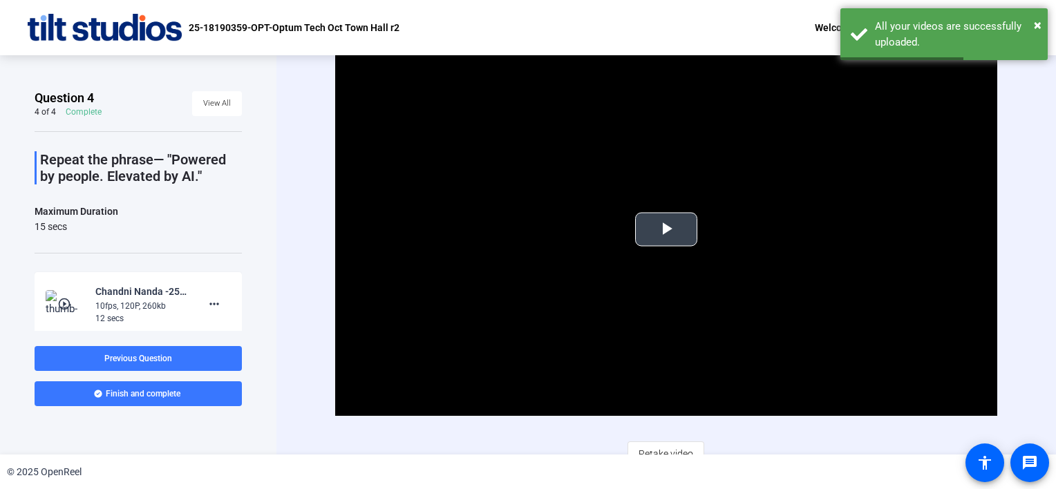
click at [666, 229] on span "Video Player" at bounding box center [666, 229] width 0 height 0
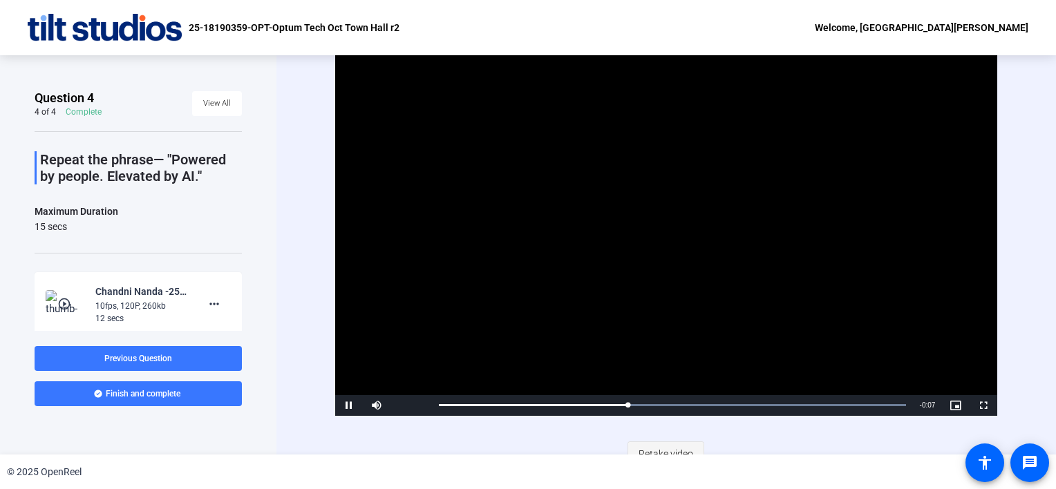
click at [651, 451] on span "Retake video" at bounding box center [666, 454] width 55 height 26
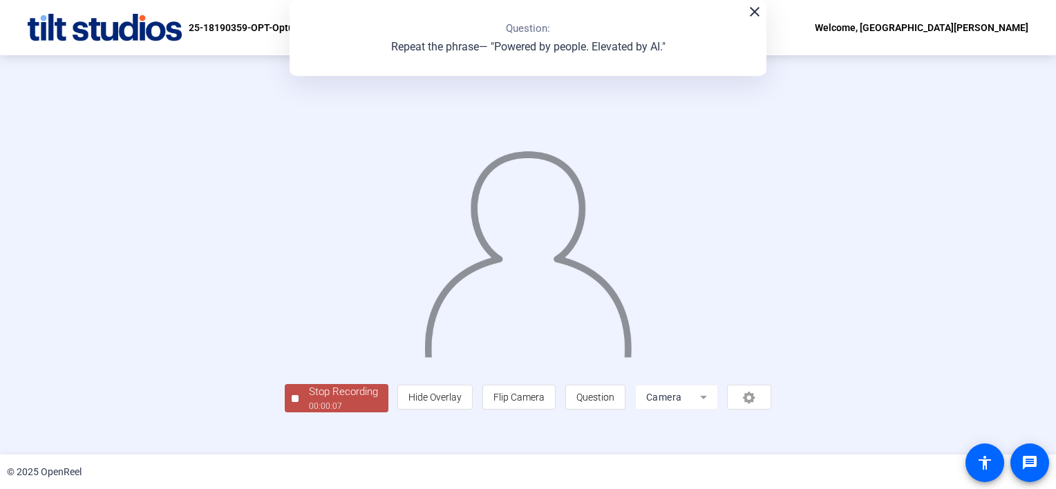
click at [332, 404] on div "00:00:07" at bounding box center [343, 406] width 69 height 12
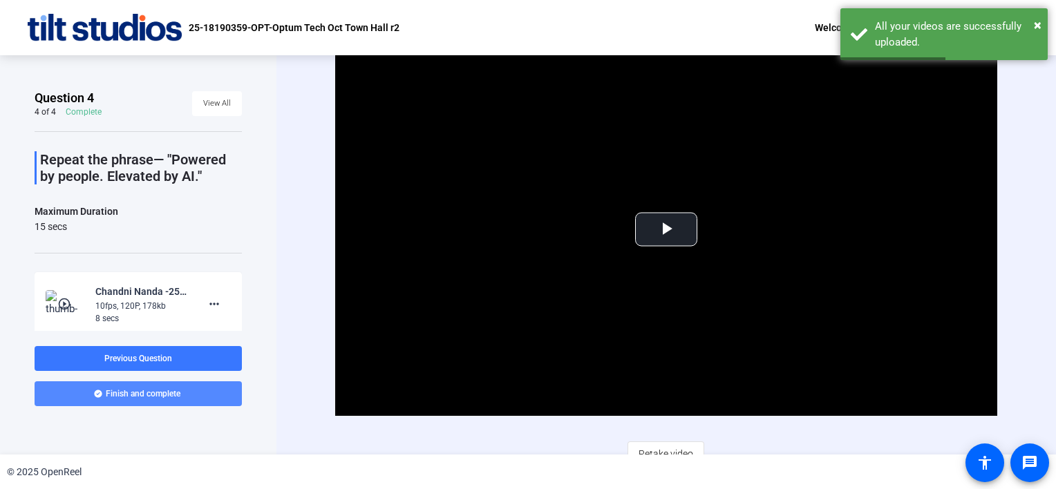
click at [141, 393] on span "Finish and complete" at bounding box center [143, 393] width 75 height 11
